Goal: Transaction & Acquisition: Purchase product/service

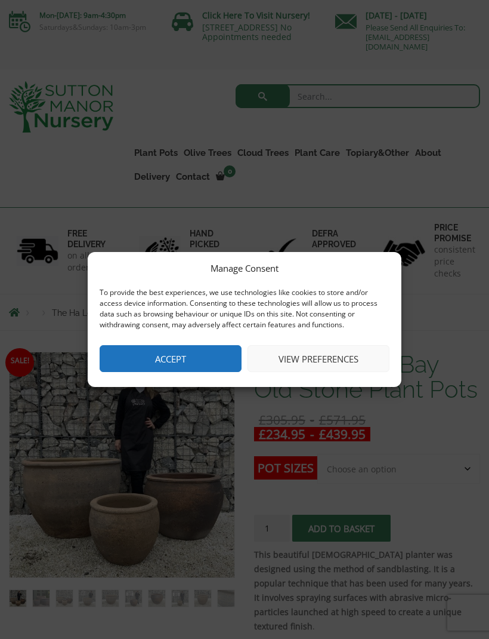
click at [318, 365] on button "View preferences" at bounding box center [319, 358] width 142 height 27
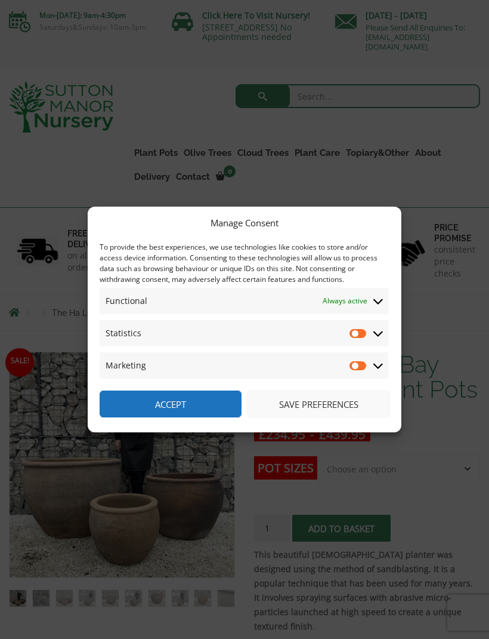
click at [356, 337] on input "Statistics" at bounding box center [359, 333] width 18 height 12
click at [360, 334] on input "Statistics" at bounding box center [359, 333] width 18 height 12
checkbox input "false"
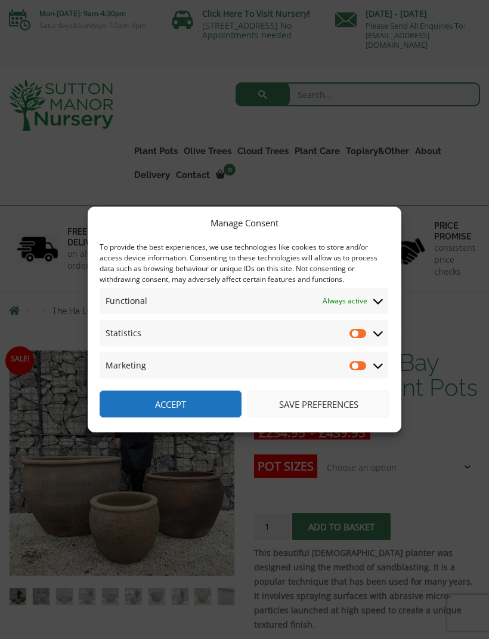
scroll to position [5, 0]
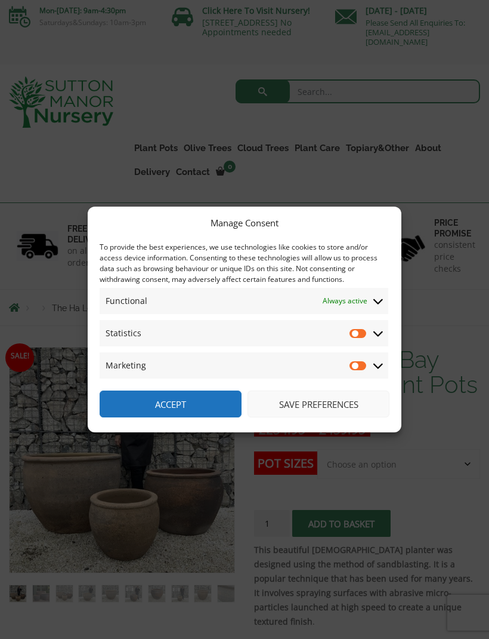
click at [162, 397] on button "Accept" at bounding box center [171, 403] width 142 height 27
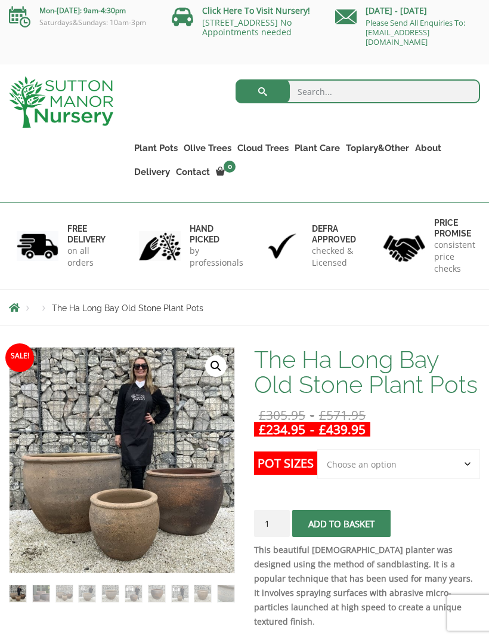
click at [0, 0] on link "Fibre Clay Pots" at bounding box center [0, 0] width 0 height 0
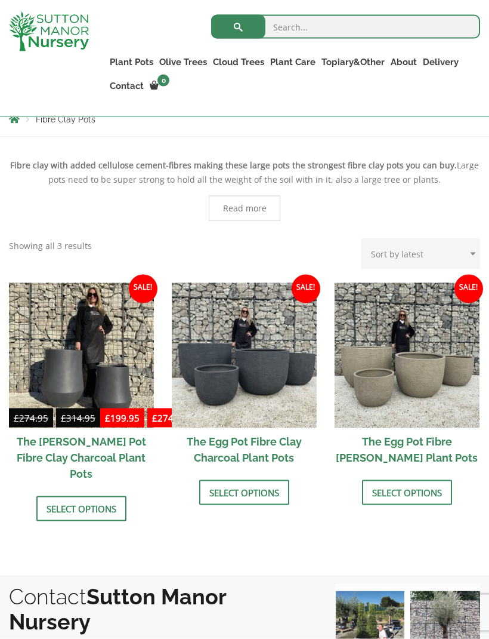
scroll to position [251, 0]
click at [251, 498] on link "Select options" at bounding box center [244, 491] width 90 height 25
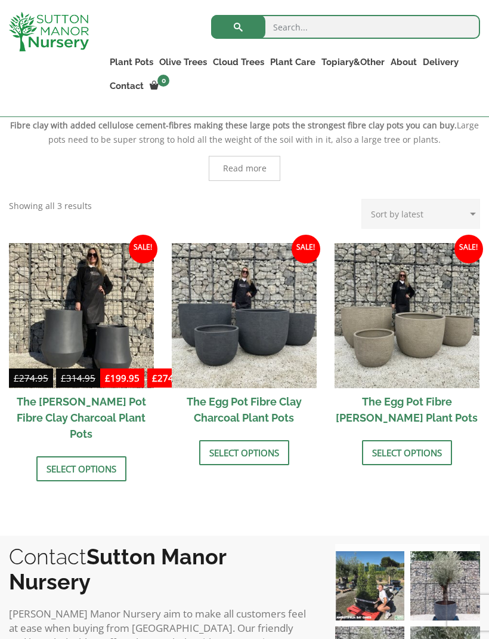
scroll to position [177, 0]
